Goal: Check status: Check status

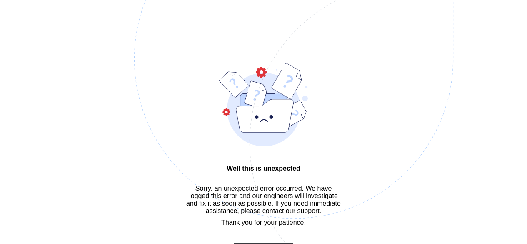
scroll to position [25, 0]
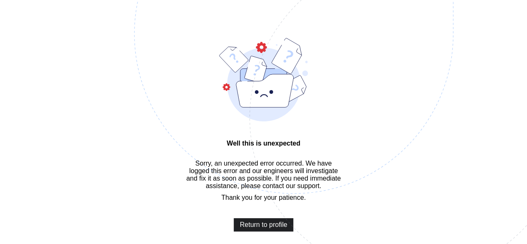
click at [260, 228] on span "Return to profile" at bounding box center [264, 225] width 48 height 8
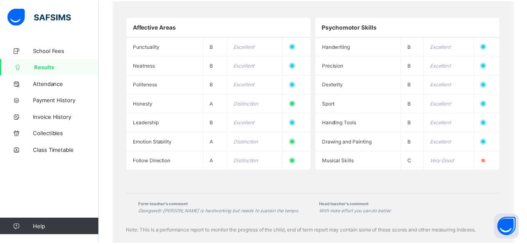
scroll to position [657, 0]
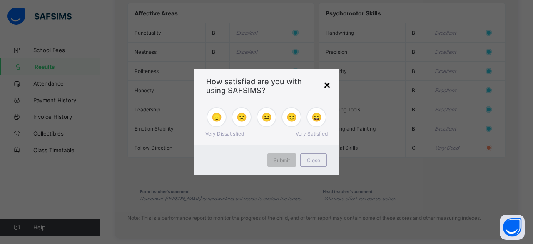
click at [328, 80] on div "×" at bounding box center [327, 84] width 8 height 14
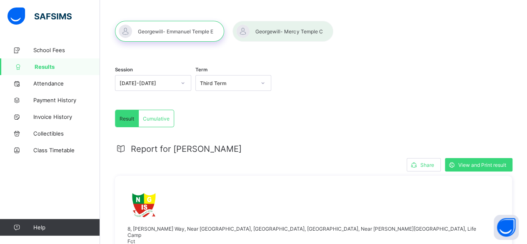
scroll to position [0, 0]
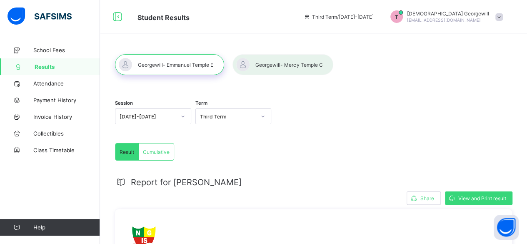
click at [286, 58] on div at bounding box center [283, 64] width 101 height 21
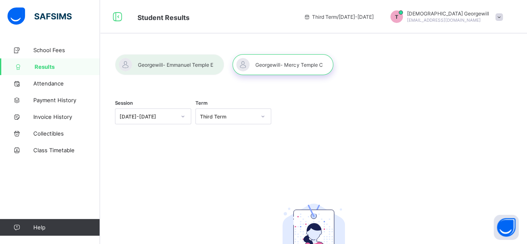
click at [179, 68] on div at bounding box center [169, 64] width 109 height 21
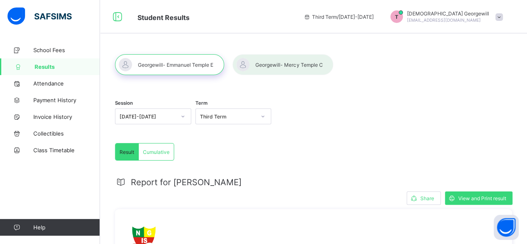
click at [162, 153] on span "Cumulative" at bounding box center [156, 152] width 27 height 6
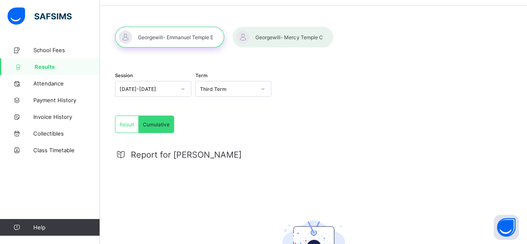
scroll to position [27, 0]
click at [130, 125] on span "Result" at bounding box center [127, 125] width 15 height 6
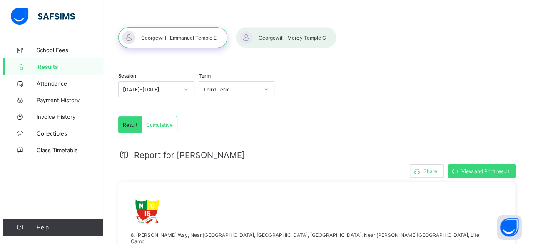
scroll to position [0, 0]
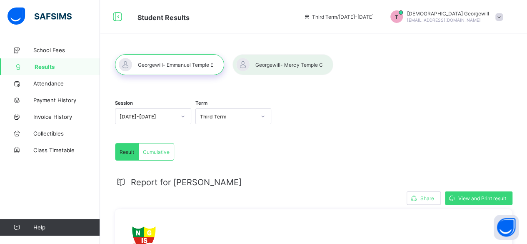
click at [503, 15] on span at bounding box center [500, 17] width 8 height 8
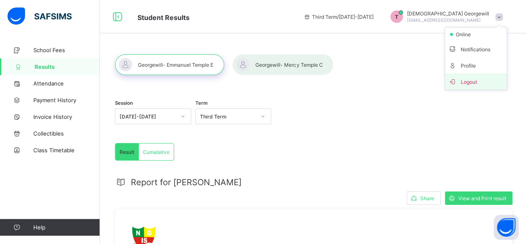
click at [472, 82] on span "Logout" at bounding box center [475, 82] width 55 height 10
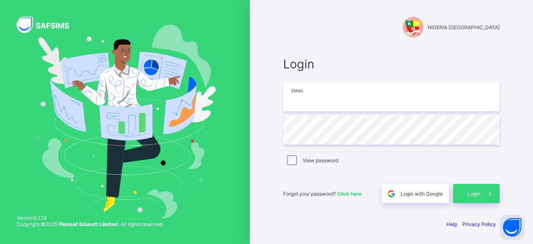
type input "**********"
